Goal: Transaction & Acquisition: Purchase product/service

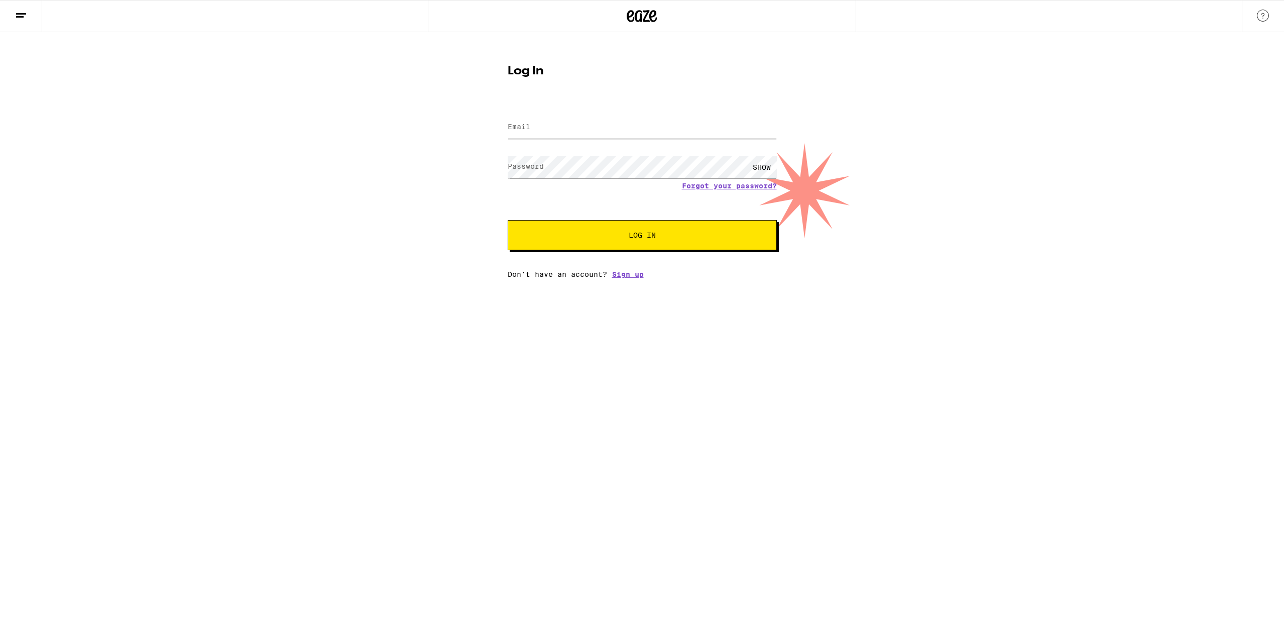
click at [657, 131] on input "Email" at bounding box center [642, 127] width 269 height 23
type input "[EMAIL_ADDRESS][DOMAIN_NAME]"
click at [508, 220] on button "Log In" at bounding box center [642, 235] width 269 height 30
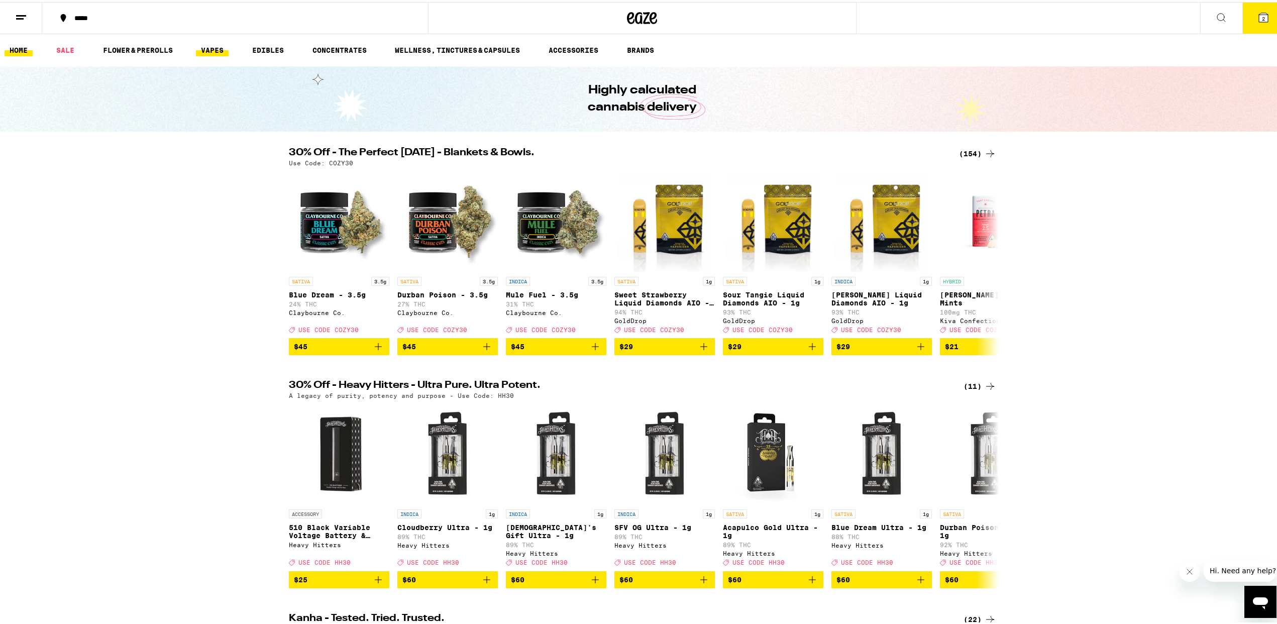
click at [210, 48] on link "VAPES" at bounding box center [212, 48] width 33 height 12
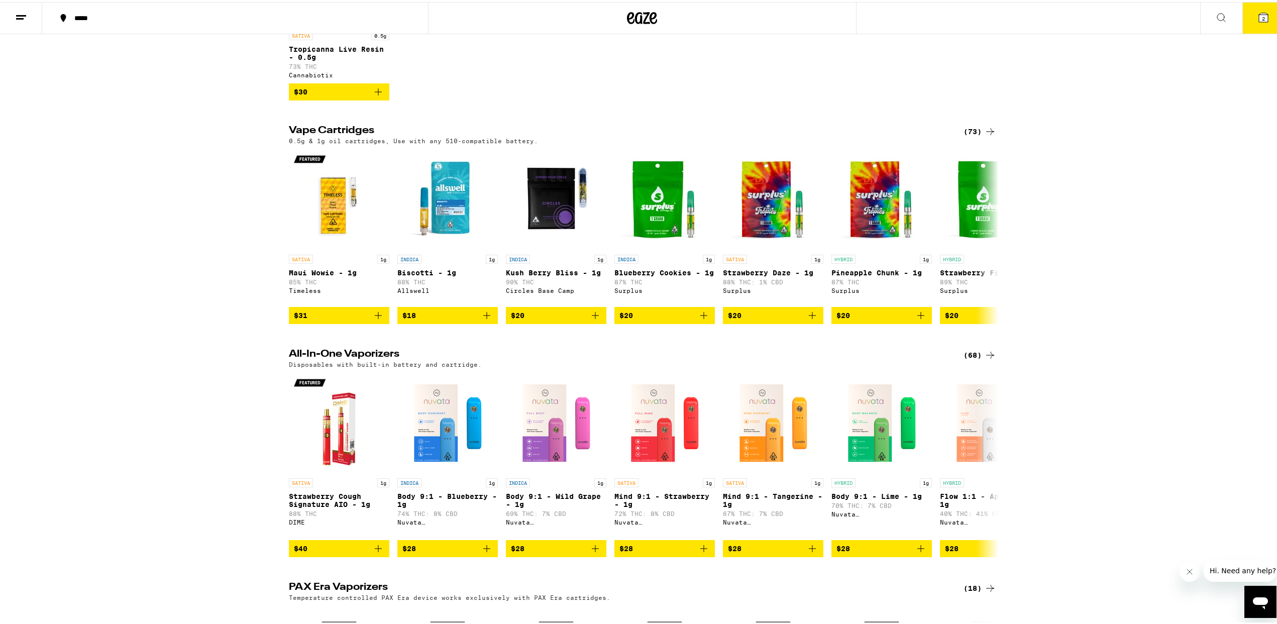
scroll to position [528, 0]
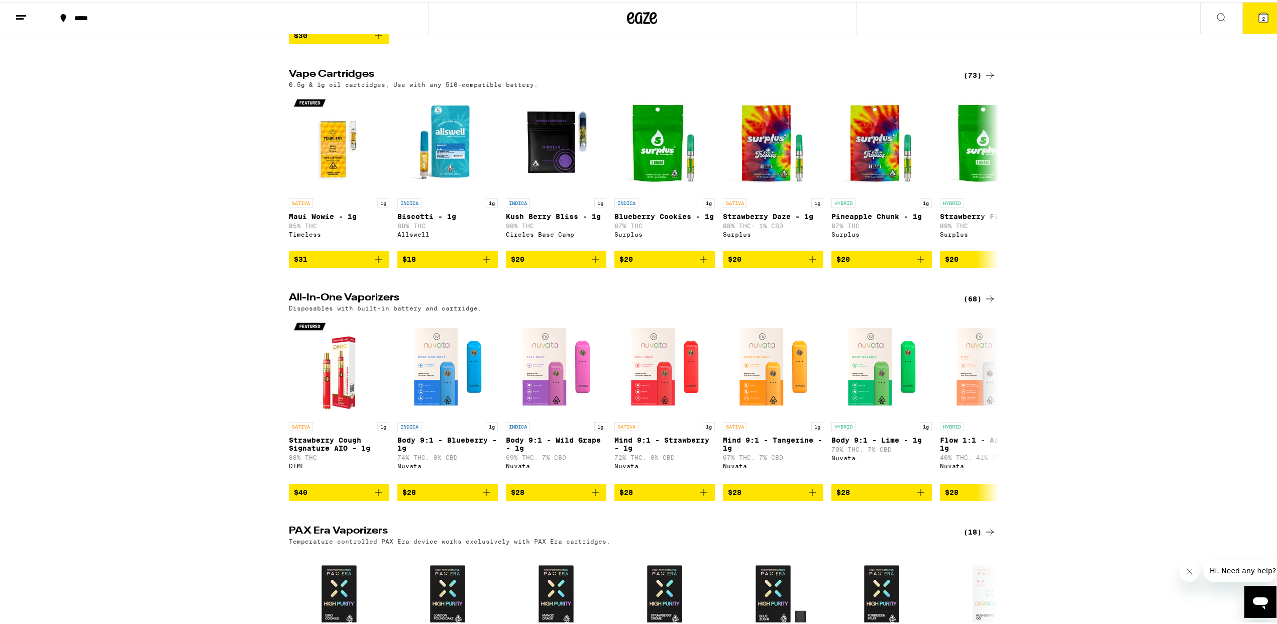
click at [969, 303] on div "(68)" at bounding box center [979, 297] width 33 height 12
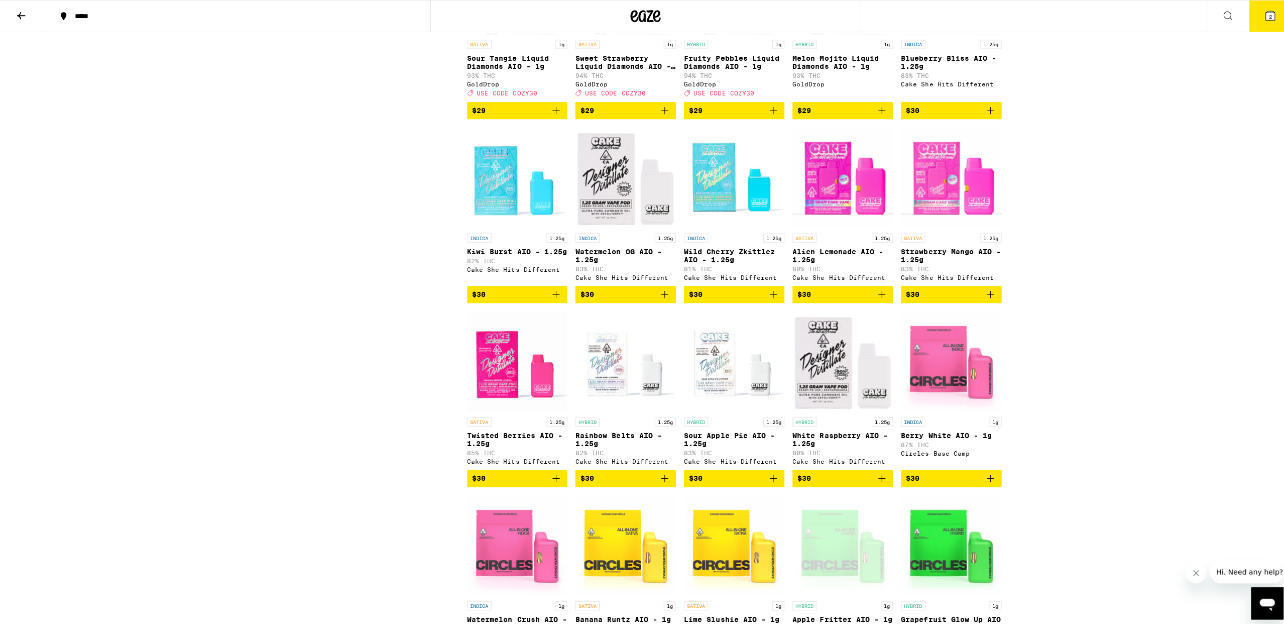
scroll to position [570, 0]
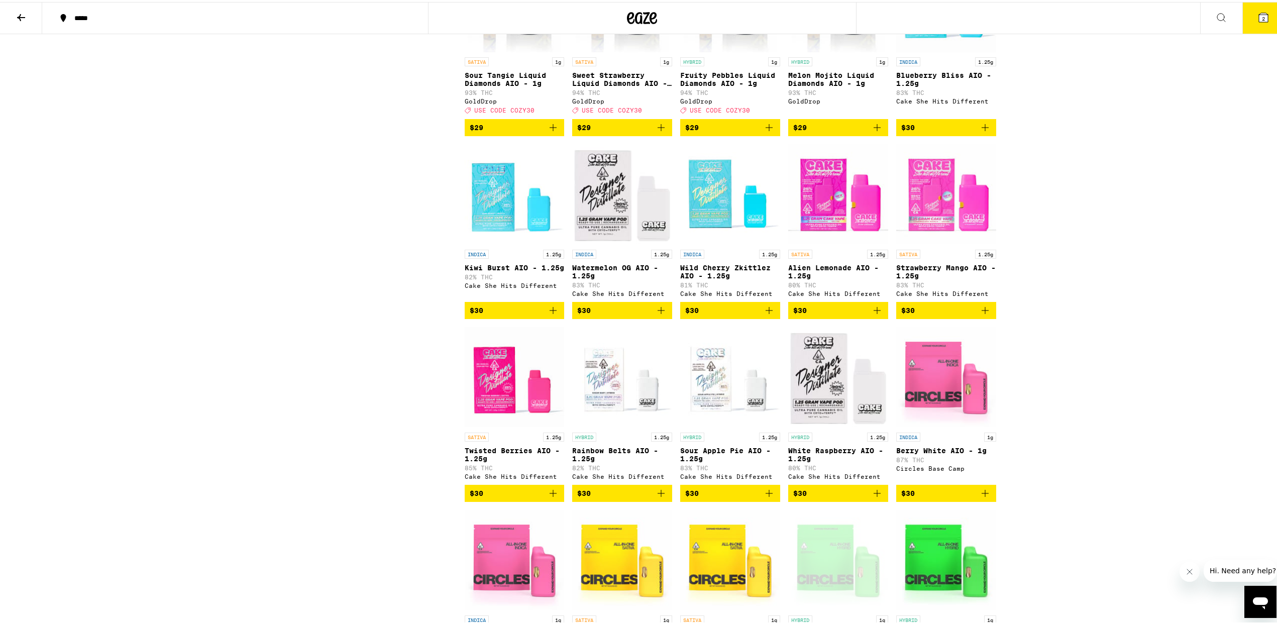
click at [1259, 14] on icon at bounding box center [1263, 15] width 9 height 9
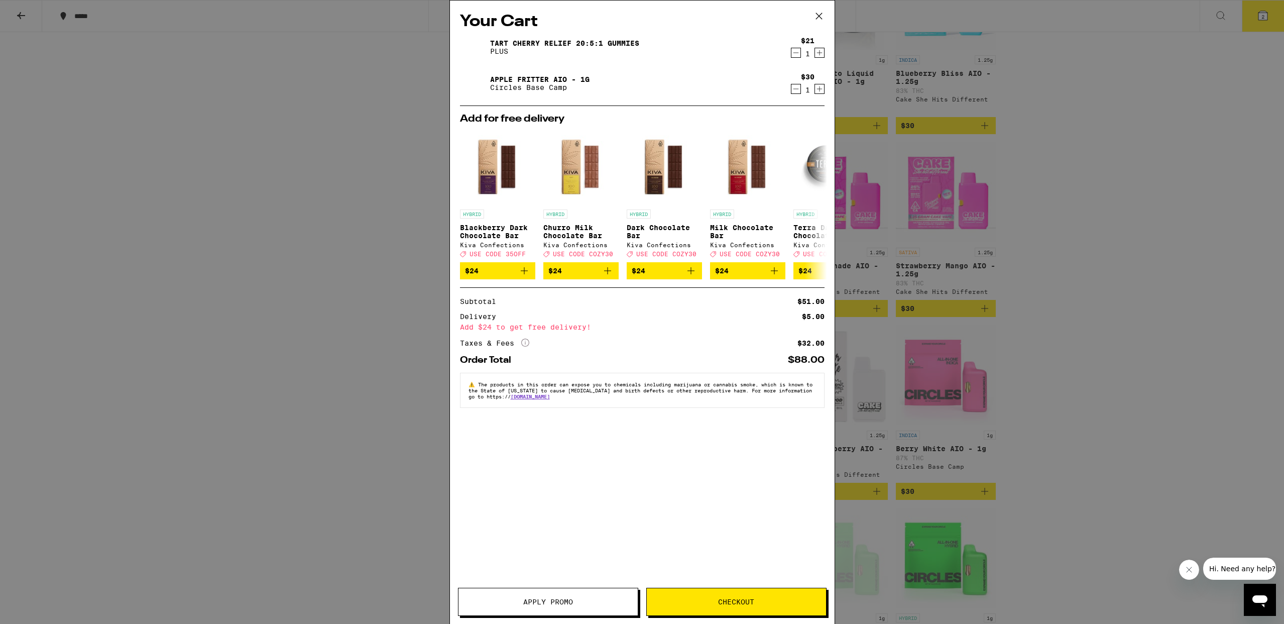
click at [793, 57] on icon "Decrement" at bounding box center [796, 53] width 9 height 12
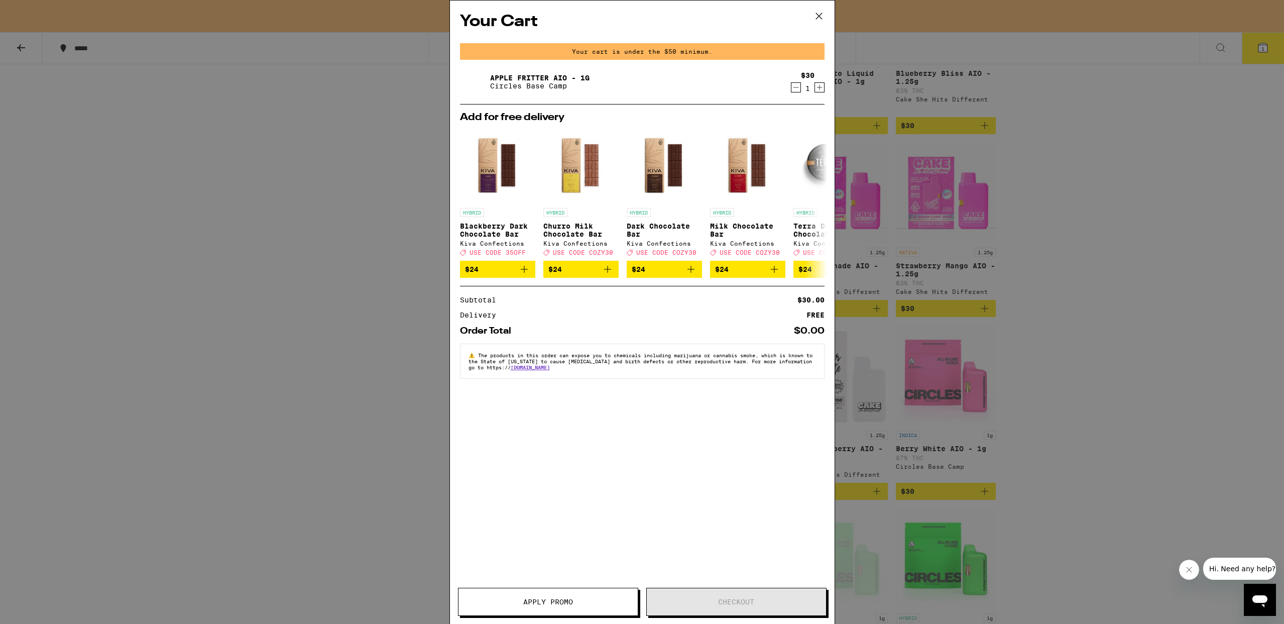
click at [792, 87] on icon "Decrement" at bounding box center [796, 87] width 9 height 12
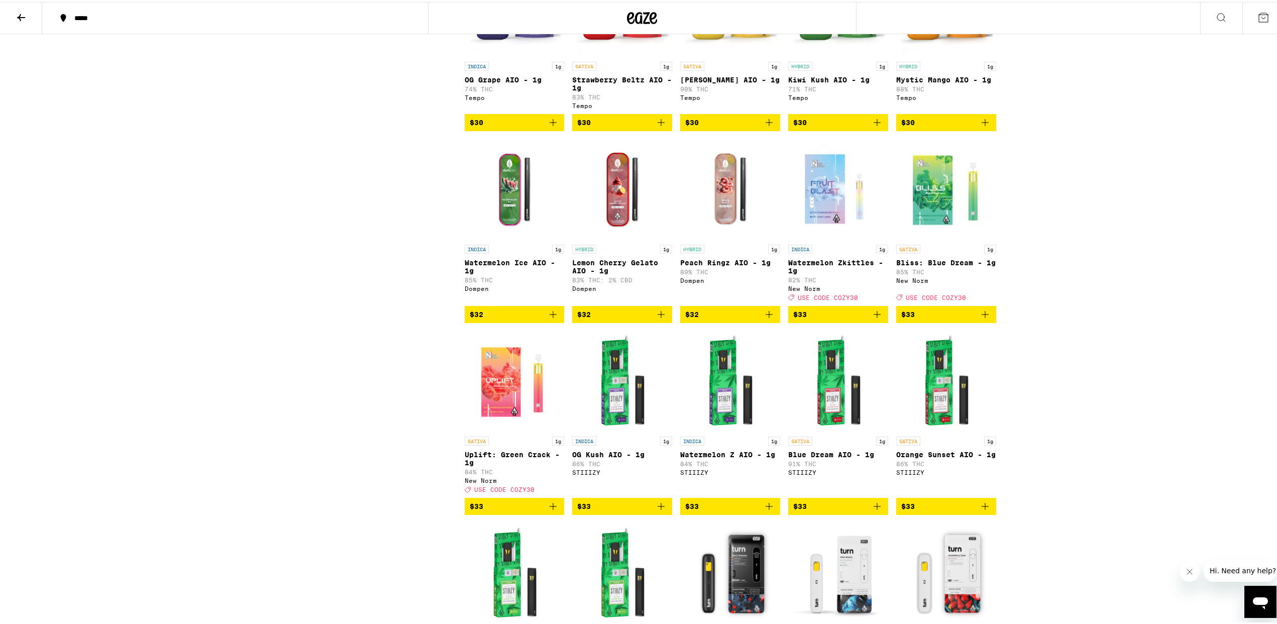
scroll to position [1285, 0]
